Goal: Information Seeking & Learning: Learn about a topic

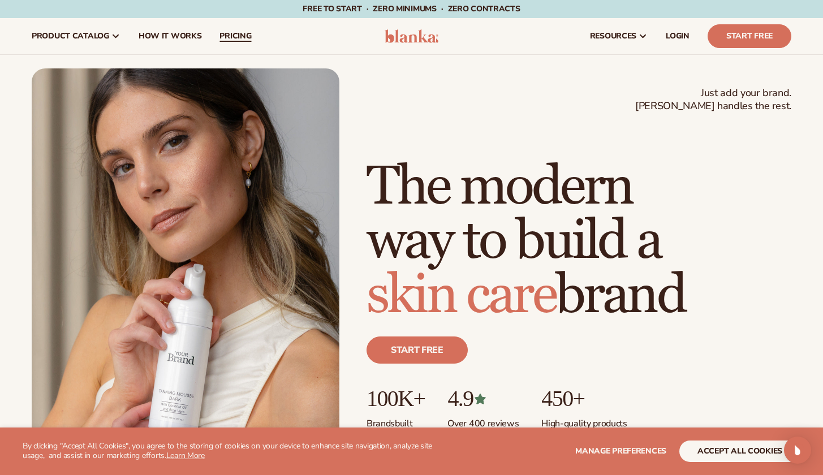
click at [238, 36] on span "pricing" at bounding box center [235, 36] width 32 height 9
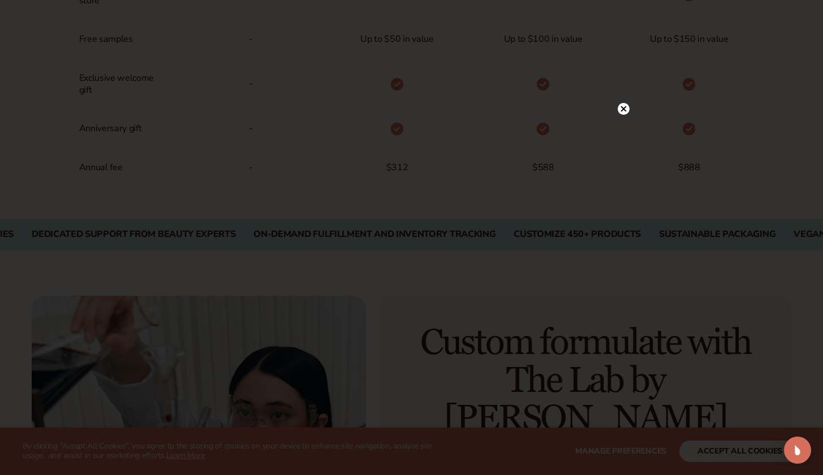
scroll to position [914, 0]
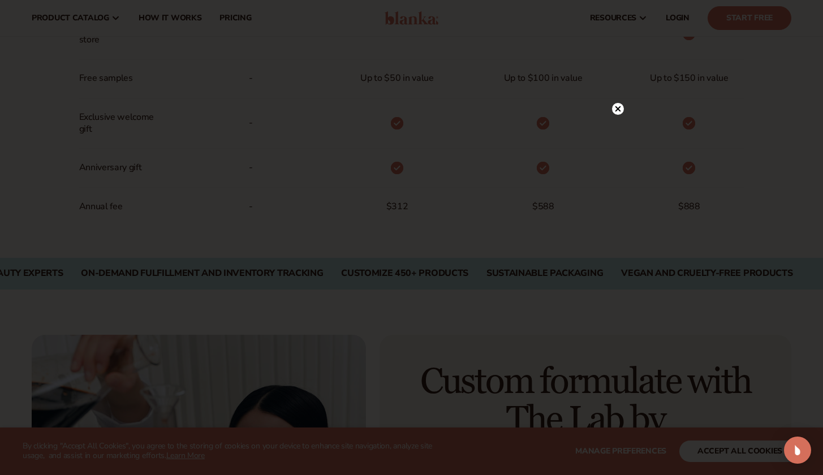
click at [617, 108] on circle at bounding box center [618, 109] width 12 height 12
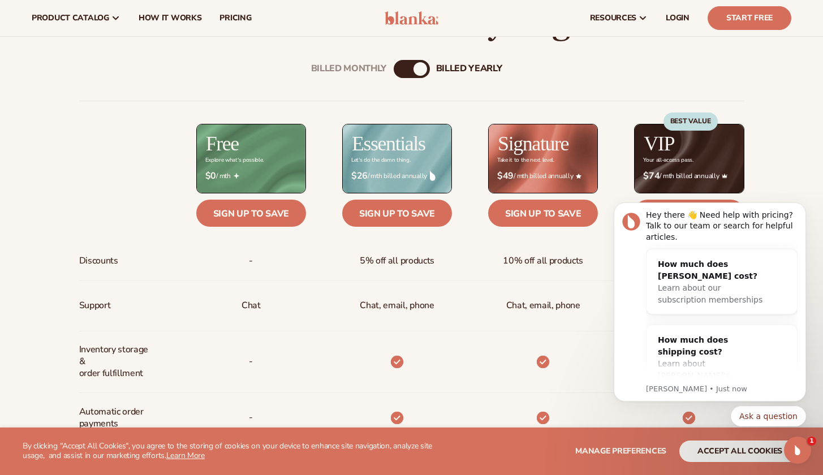
scroll to position [377, 0]
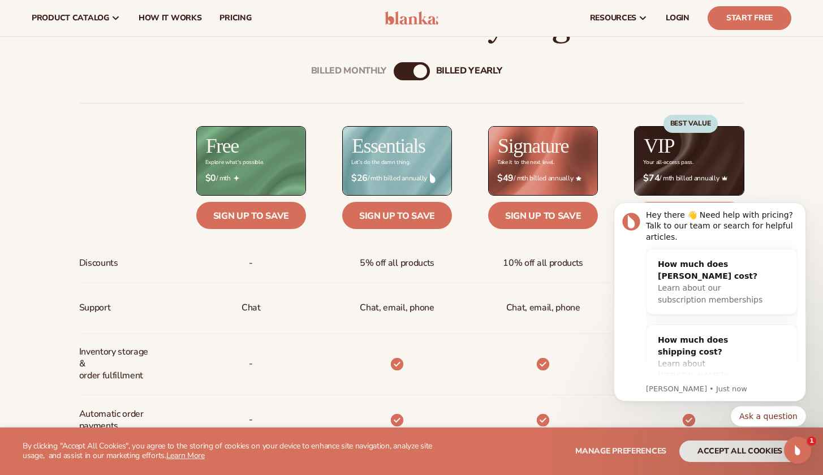
click at [422, 70] on div "billed Yearly" at bounding box center [420, 71] width 14 height 14
click at [414, 69] on div "billed Yearly" at bounding box center [420, 71] width 14 height 14
click at [419, 71] on div "billed Yearly" at bounding box center [420, 71] width 14 height 14
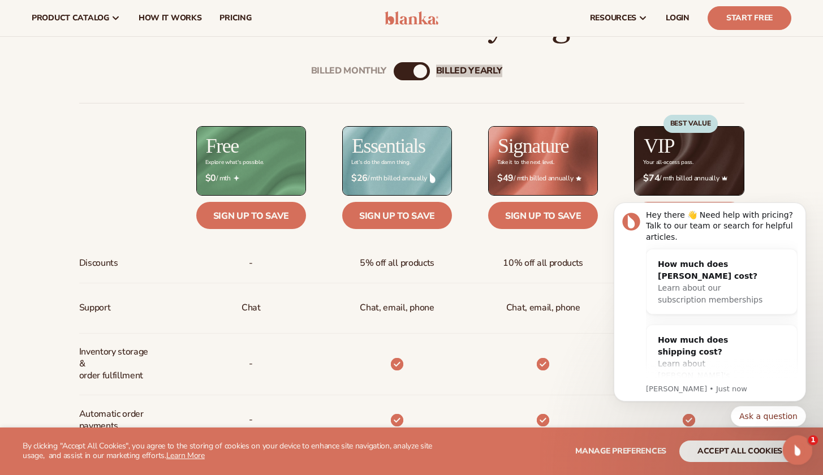
click at [799, 449] on icon "Open Intercom Messenger" at bounding box center [796, 448] width 19 height 19
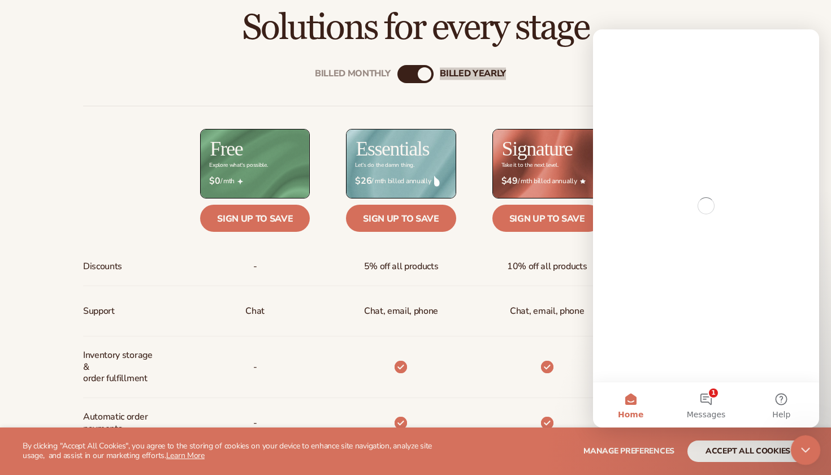
scroll to position [0, 0]
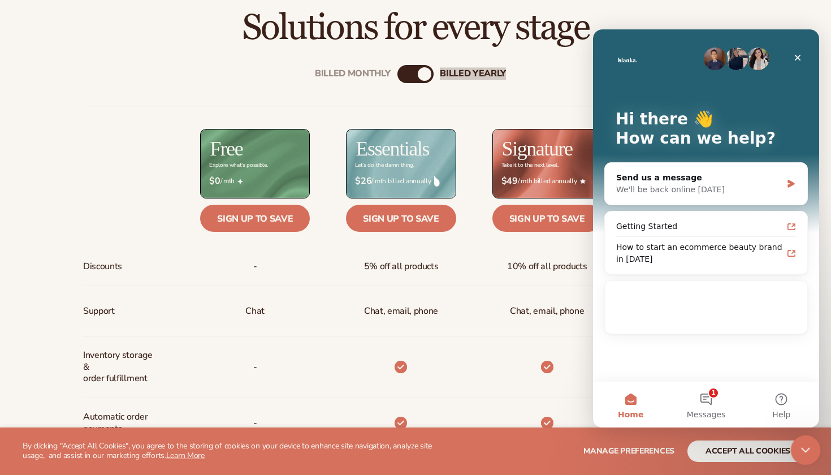
click at [798, 449] on icon "Close Intercom Messenger" at bounding box center [804, 449] width 14 height 14
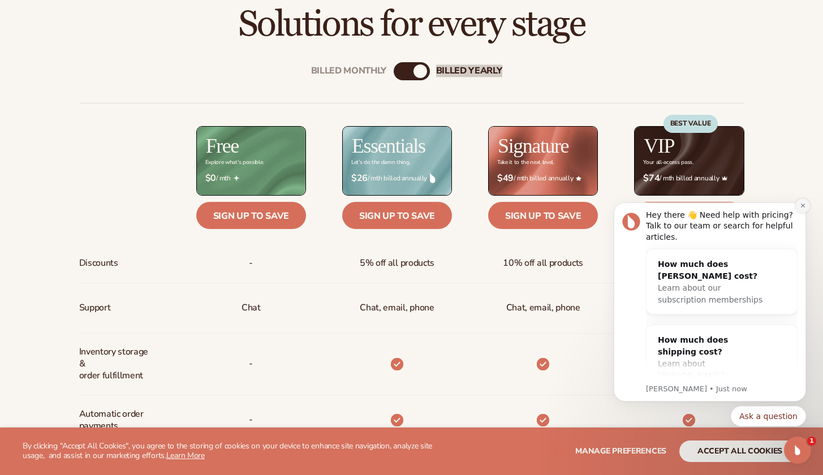
click at [801, 204] on icon "Dismiss notification" at bounding box center [803, 205] width 6 height 6
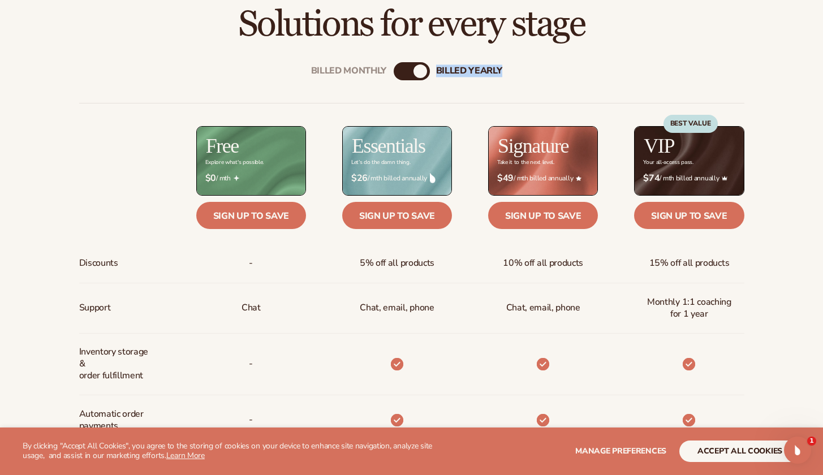
click at [422, 68] on div "billed Yearly" at bounding box center [420, 71] width 14 height 14
drag, startPoint x: 421, startPoint y: 68, endPoint x: 394, endPoint y: 61, distance: 28.1
click at [394, 61] on div "Billed Monthly billed Yearly Billed Monthly billed Yearly Discounts Support Inv…" at bounding box center [411, 419] width 728 height 751
drag, startPoint x: 417, startPoint y: 69, endPoint x: 390, endPoint y: 62, distance: 28.5
click at [390, 62] on div "Billed Monthly billed Yearly Billed Monthly billed Yearly Discounts Support Inv…" at bounding box center [411, 419] width 728 height 751
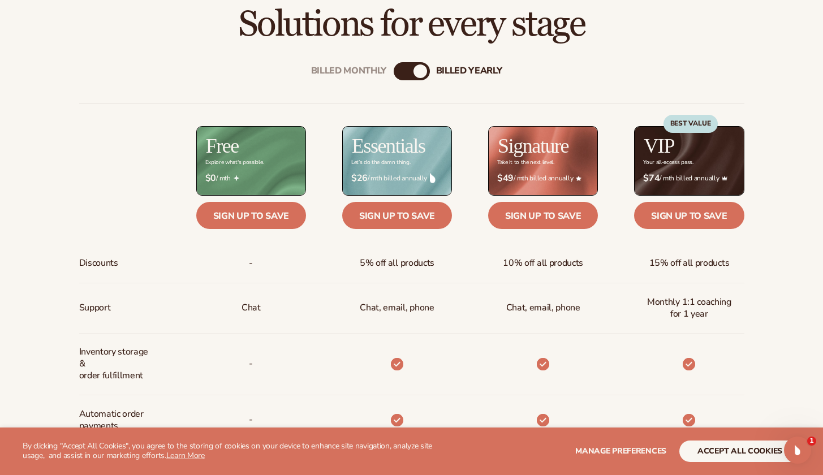
click at [417, 71] on div "billed Yearly" at bounding box center [420, 71] width 14 height 14
click at [709, 447] on button "accept all cookies" at bounding box center [739, 450] width 121 height 21
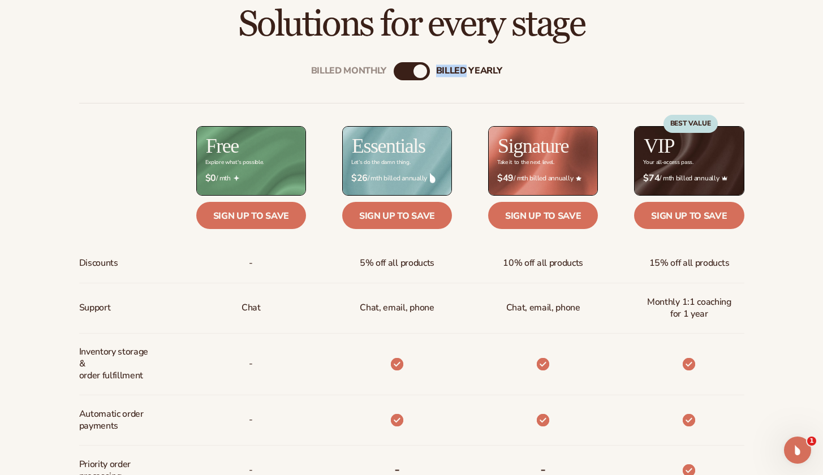
click at [417, 76] on div "billed Yearly" at bounding box center [420, 71] width 14 height 14
click at [420, 74] on div "billed Yearly" at bounding box center [420, 71] width 14 height 14
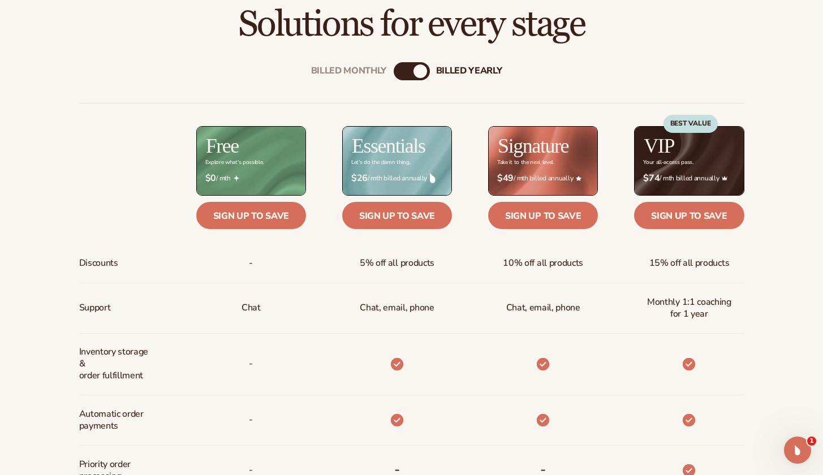
click at [375, 71] on div "Billed Monthly" at bounding box center [349, 71] width 76 height 11
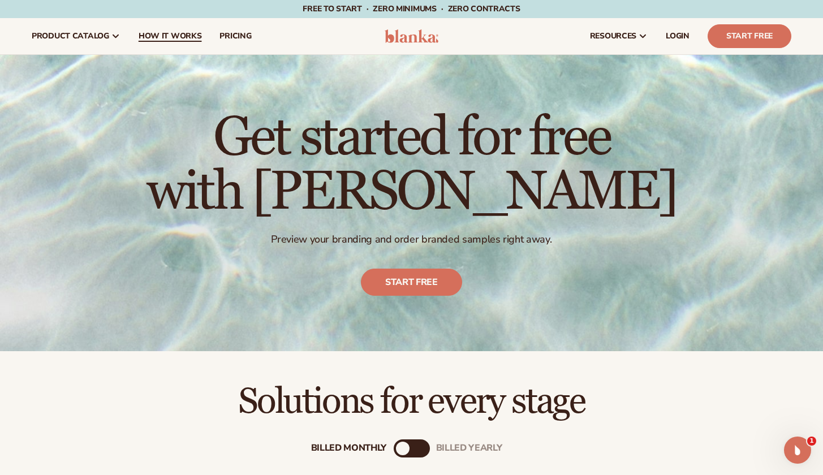
click at [172, 41] on span "How It Works" at bounding box center [170, 36] width 63 height 9
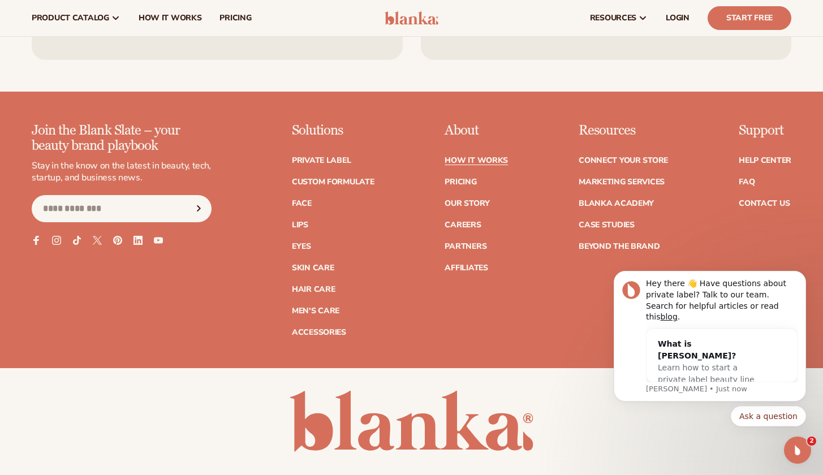
scroll to position [2308, 0]
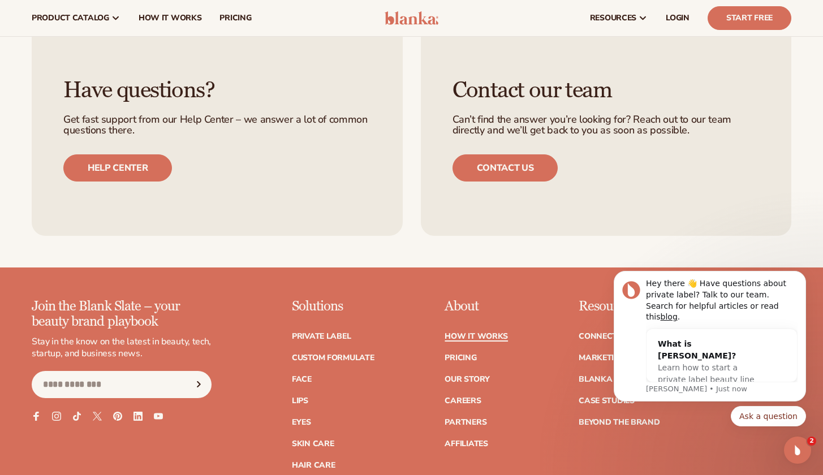
click at [479, 332] on link "How It Works" at bounding box center [475, 336] width 63 height 8
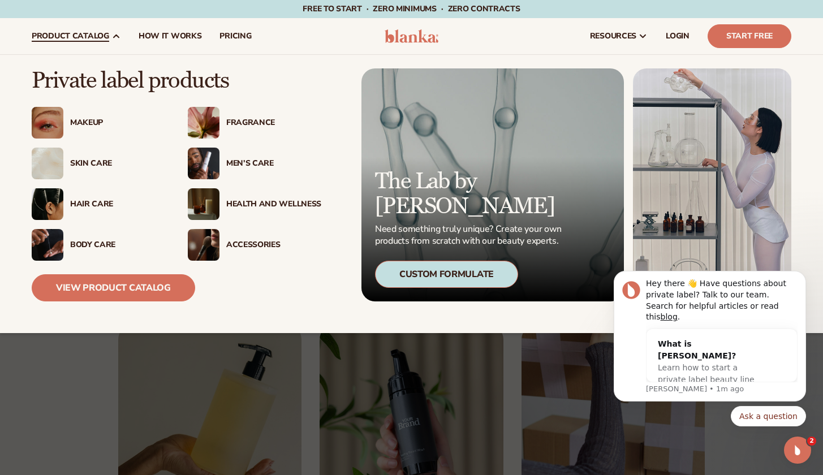
click at [81, 126] on div "Makeup" at bounding box center [117, 123] width 95 height 10
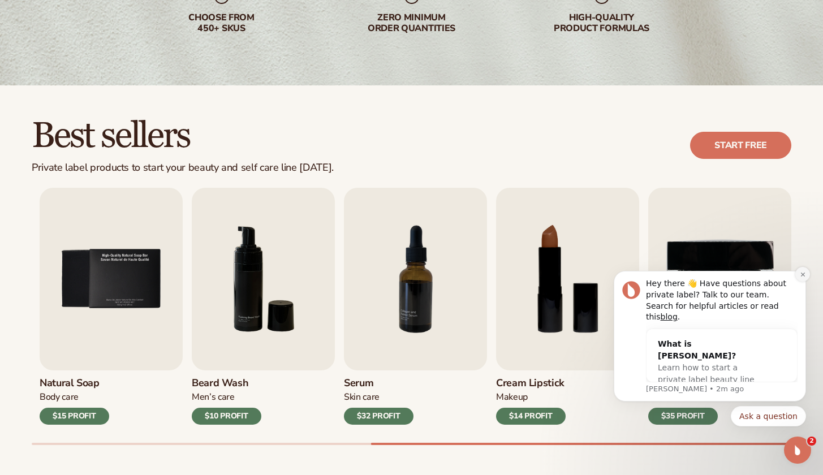
click at [803, 278] on icon "Dismiss notification" at bounding box center [803, 274] width 6 height 6
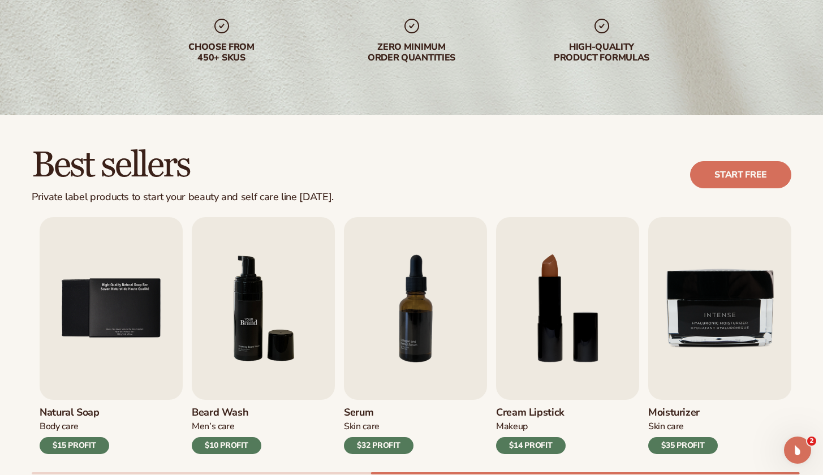
scroll to position [295, 0]
